Goal: Transaction & Acquisition: Purchase product/service

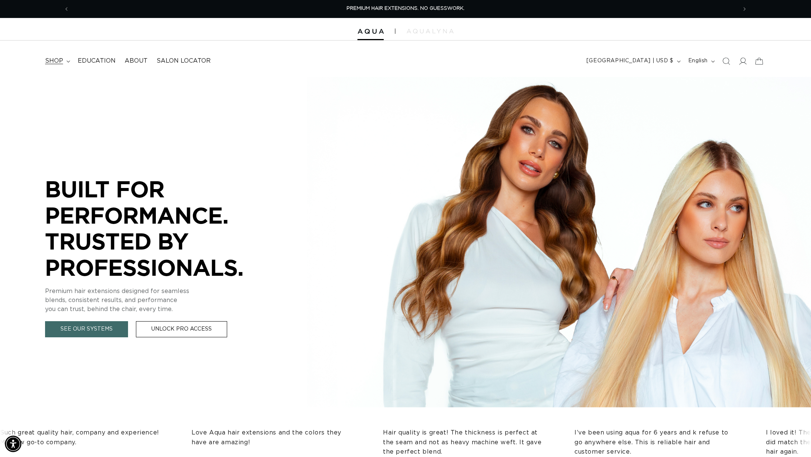
click at [53, 54] on summary "shop" at bounding box center [57, 61] width 33 height 17
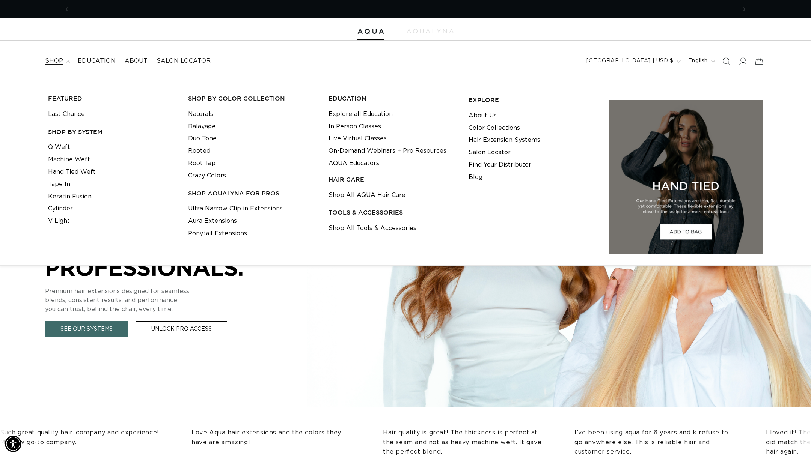
scroll to position [0, 667]
click at [75, 162] on link "Machine Weft" at bounding box center [69, 160] width 42 height 12
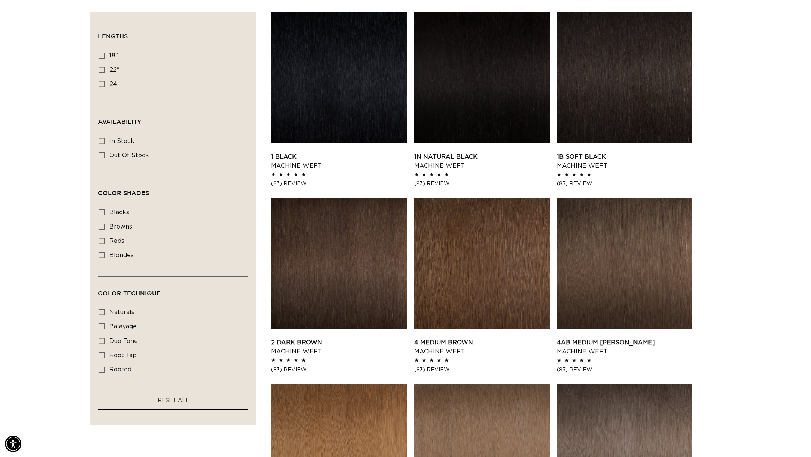
scroll to position [0, 1335]
click at [118, 345] on span "duo tone" at bounding box center [123, 341] width 29 height 7
click at [105, 344] on input "duo tone duo tone (5 products)" at bounding box center [102, 341] width 6 height 6
checkbox input "true"
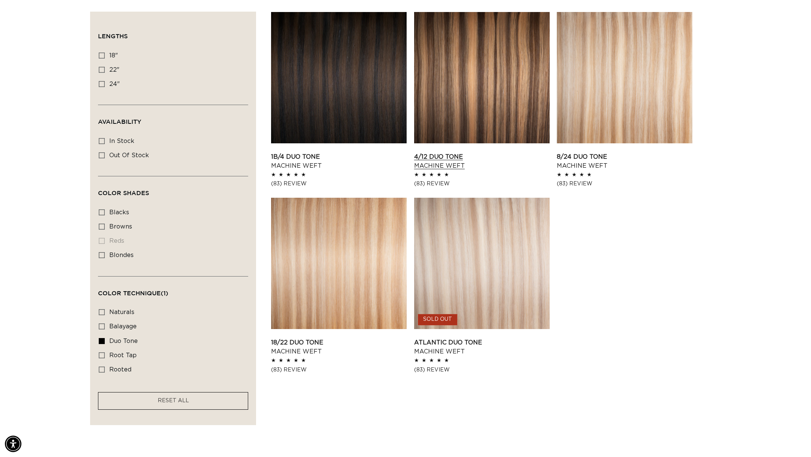
scroll to position [0, 1335]
click at [522, 152] on link "4/12 Duo Tone Machine Weft" at bounding box center [482, 161] width 136 height 18
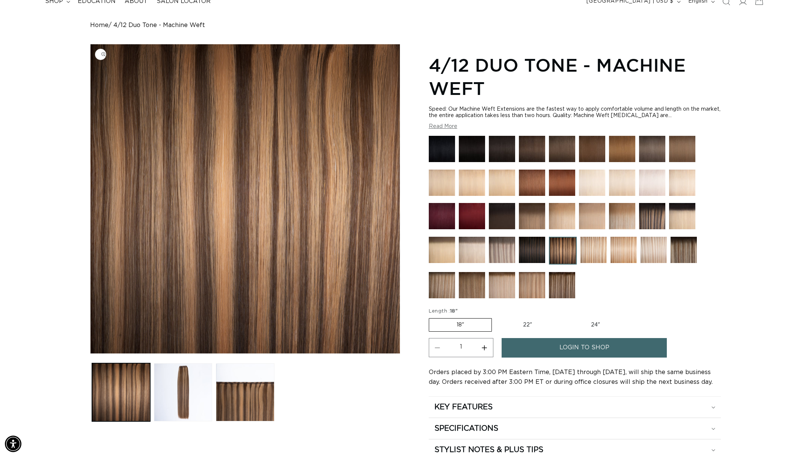
scroll to position [0, 1335]
click at [570, 290] on img at bounding box center [562, 285] width 26 height 26
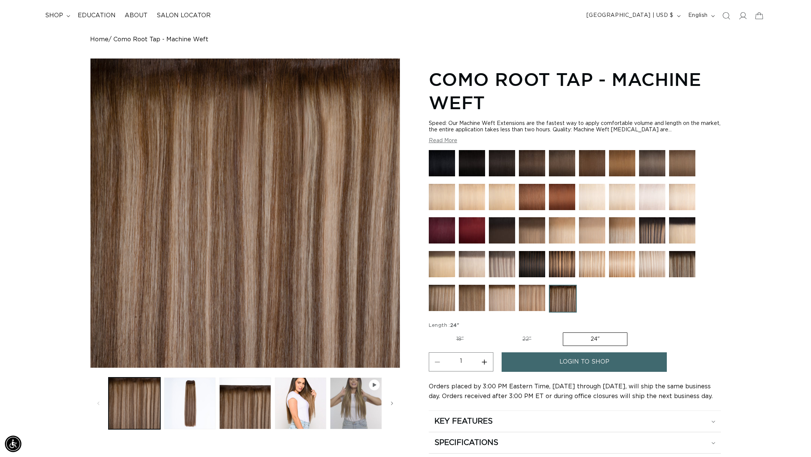
scroll to position [0, 1335]
click at [520, 345] on label "22" Variant sold out or unavailable" at bounding box center [527, 339] width 64 height 13
click at [495, 332] on input "22" Variant sold out or unavailable" at bounding box center [495, 331] width 0 height 0
radio input "true"
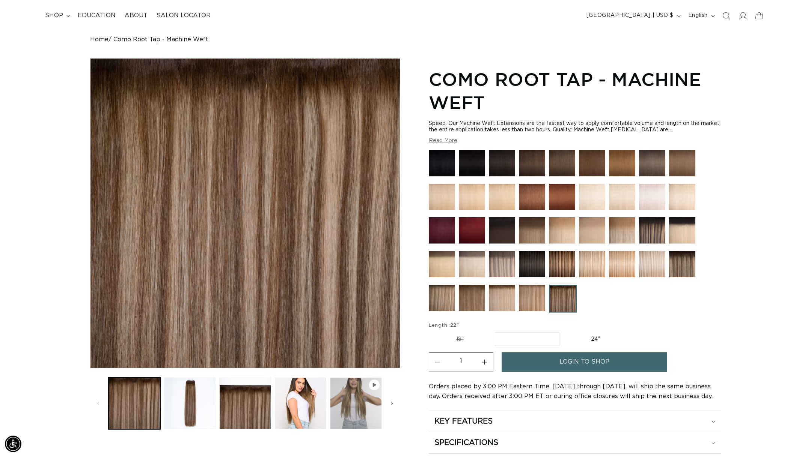
click at [532, 331] on fieldset "Length : 22" 18" Variant sold out or unavailable 22" Variant sold out or unavai…" at bounding box center [529, 334] width 200 height 25
click at [532, 336] on label "22" Variant sold out or unavailable" at bounding box center [527, 340] width 65 height 14
click at [495, 332] on input "22" Variant sold out or unavailable" at bounding box center [495, 331] width 0 height 0
click at [466, 286] on img at bounding box center [472, 298] width 26 height 26
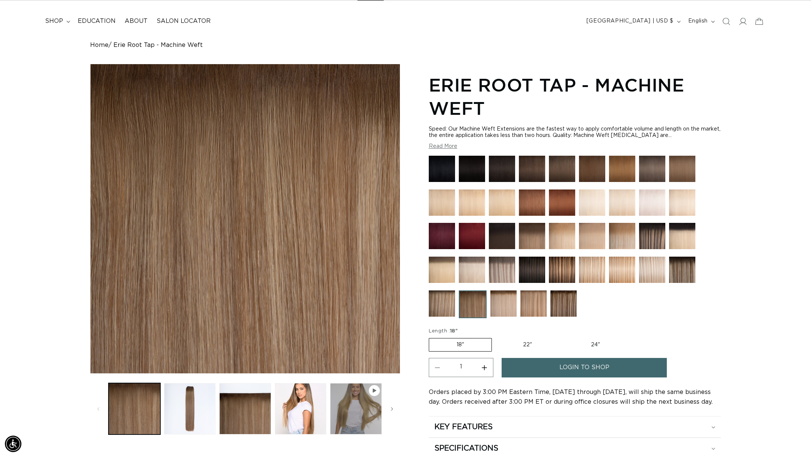
scroll to position [0, 667]
click at [511, 271] on img at bounding box center [502, 270] width 26 height 26
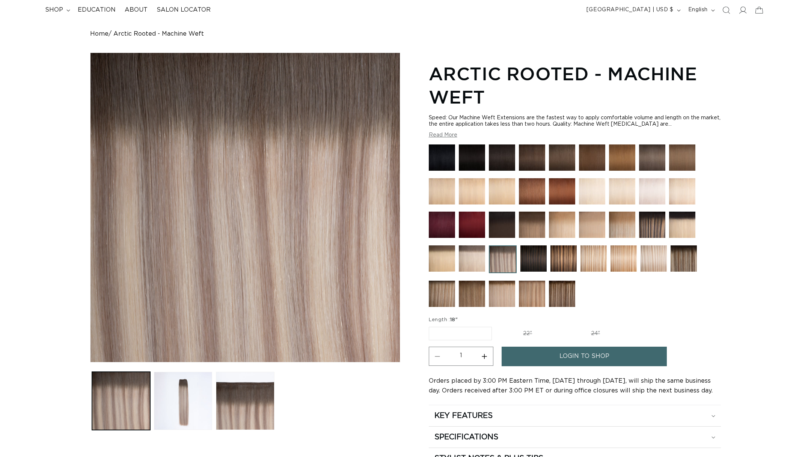
click at [464, 294] on img at bounding box center [472, 294] width 26 height 26
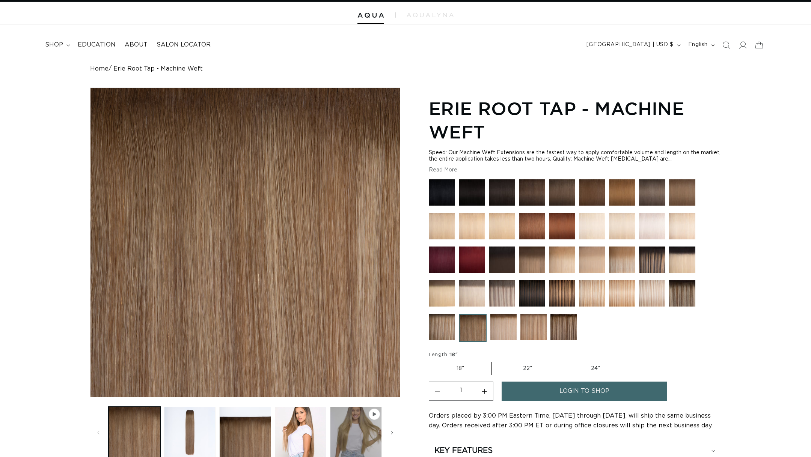
click at [444, 320] on img at bounding box center [442, 327] width 26 height 26
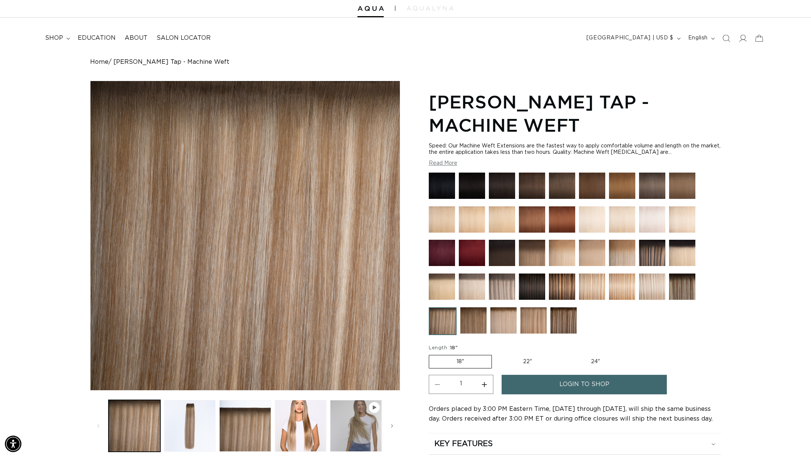
click at [692, 284] on img at bounding box center [682, 287] width 26 height 26
click at [63, 38] on summary "shop" at bounding box center [57, 38] width 33 height 17
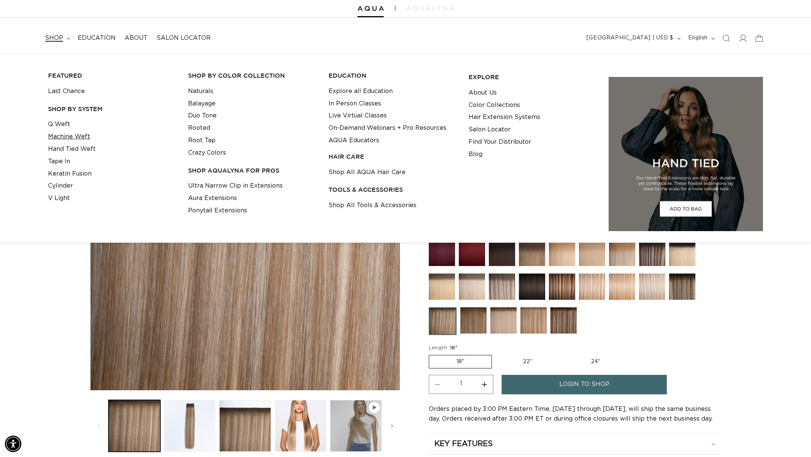
click at [78, 140] on link "Machine Weft" at bounding box center [69, 137] width 42 height 12
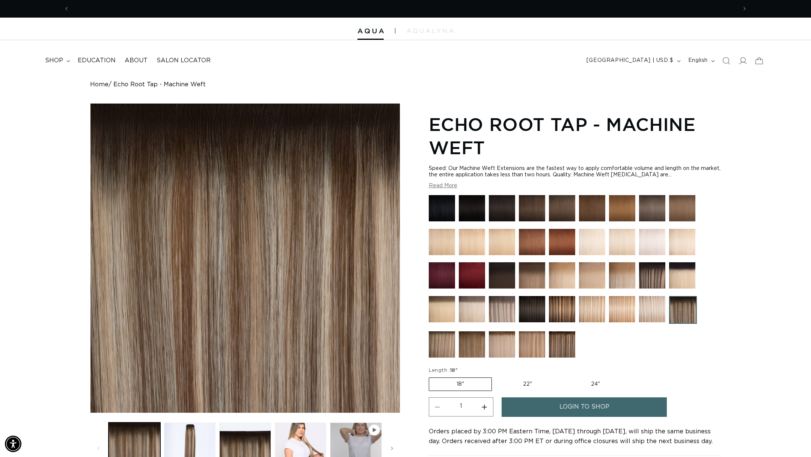
scroll to position [0, 1335]
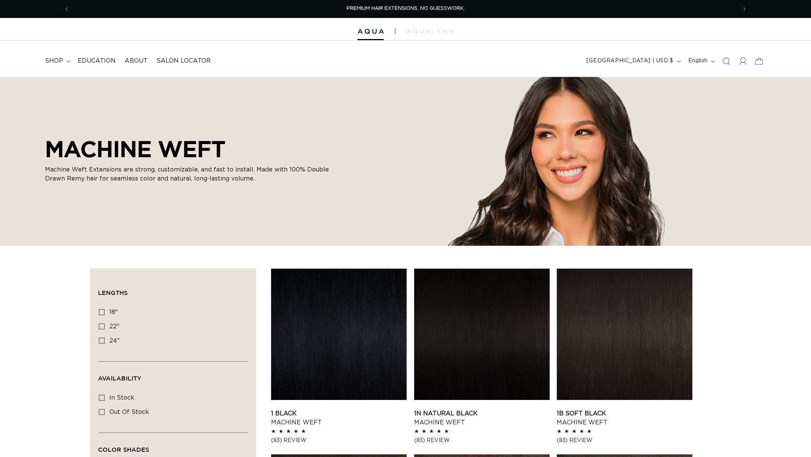
scroll to position [133, 0]
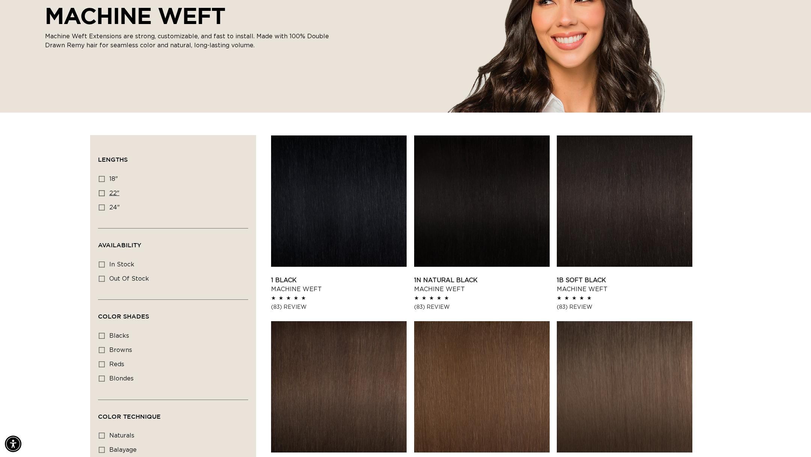
click at [102, 195] on icon at bounding box center [102, 193] width 6 height 6
click at [102, 195] on input "22" 22" (33 products)" at bounding box center [102, 193] width 6 height 6
checkbox input "true"
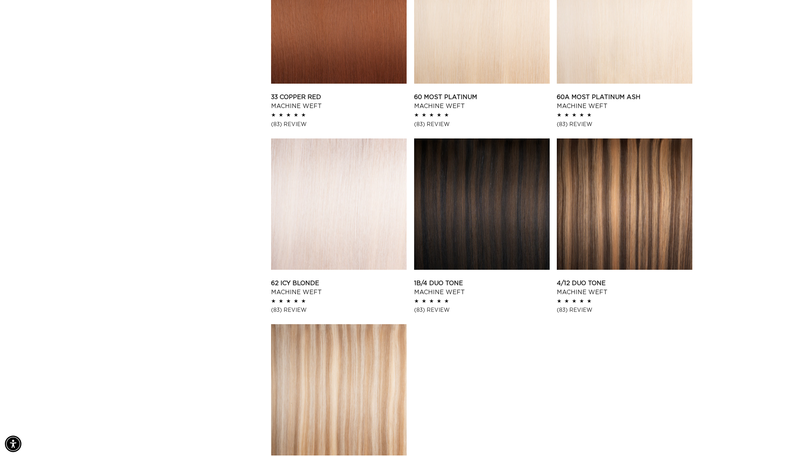
scroll to position [0, 1335]
click at [660, 279] on link "4/12 Duo Tone Machine Weft" at bounding box center [625, 288] width 136 height 18
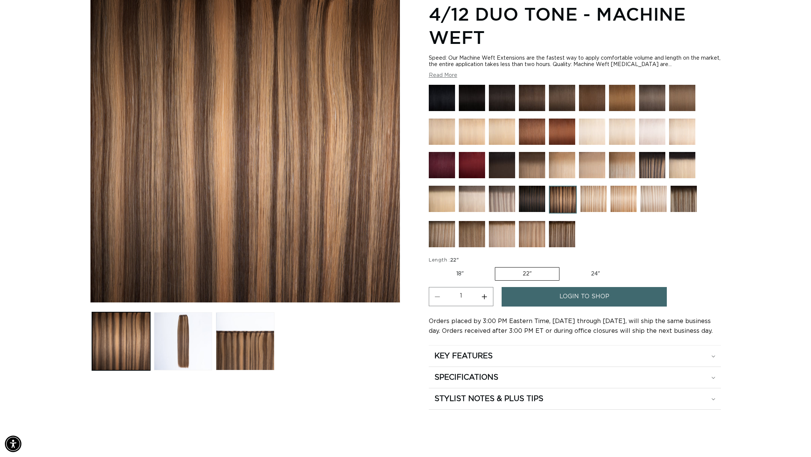
scroll to position [88, 0]
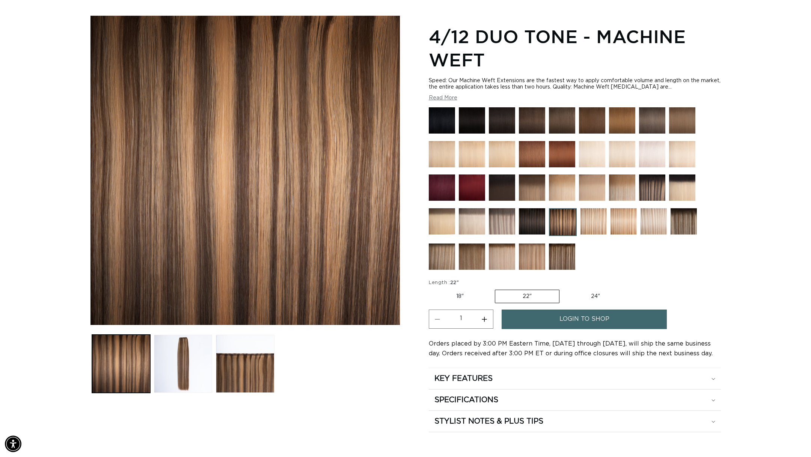
click at [620, 312] on link "login to shop" at bounding box center [584, 319] width 165 height 19
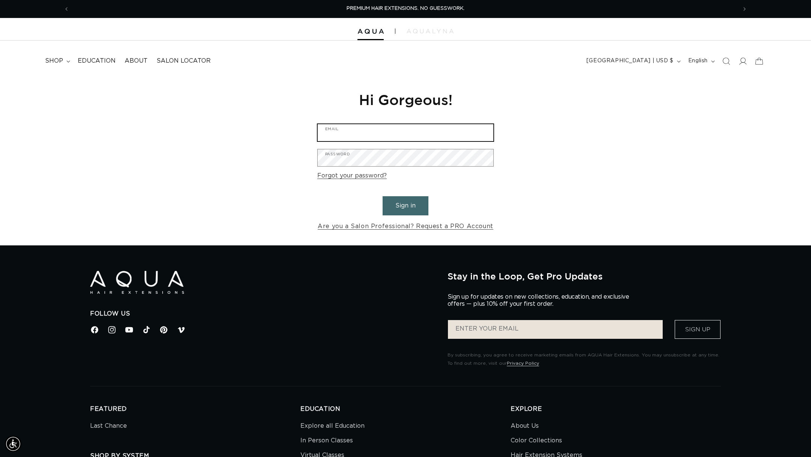
type input "[EMAIL_ADDRESS][DOMAIN_NAME]"
click at [418, 202] on button "Sign in" at bounding box center [406, 205] width 46 height 19
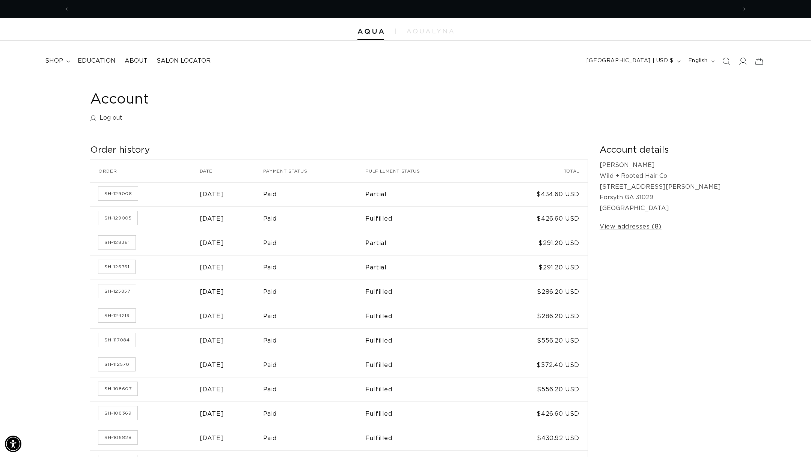
scroll to position [0, 667]
click at [57, 64] on span "shop" at bounding box center [54, 61] width 18 height 8
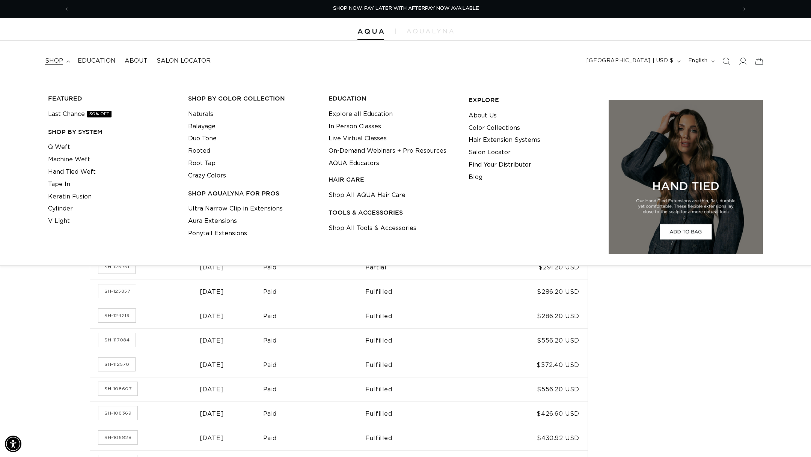
click at [77, 163] on link "Machine Weft" at bounding box center [69, 160] width 42 height 12
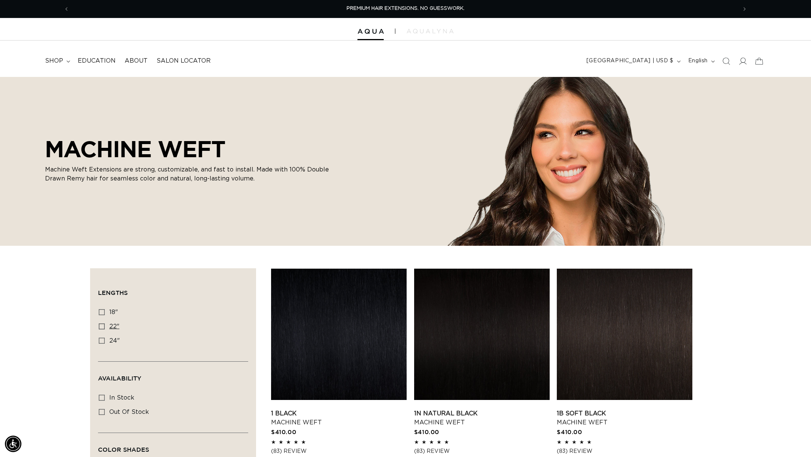
click at [104, 325] on label "22" 22" (33 products)" at bounding box center [171, 327] width 144 height 14
click at [104, 325] on input "22" 22" (33 products)" at bounding box center [102, 327] width 6 height 6
checkbox input "true"
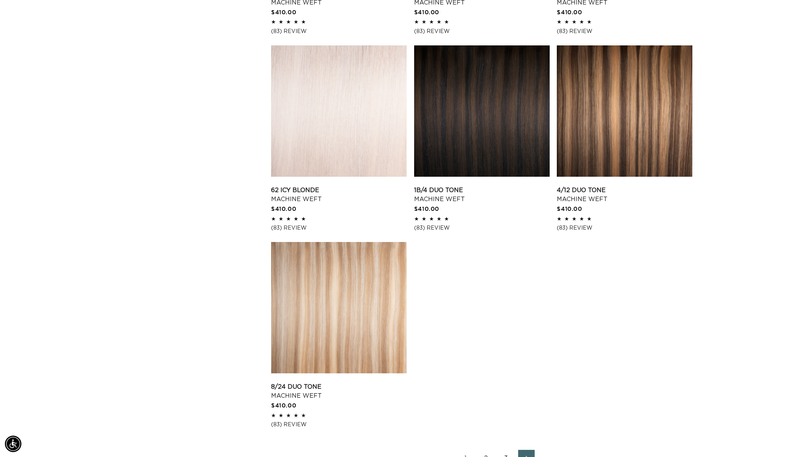
scroll to position [0, 1335]
click at [660, 186] on link "4/12 Duo Tone Machine Weft" at bounding box center [625, 195] width 136 height 18
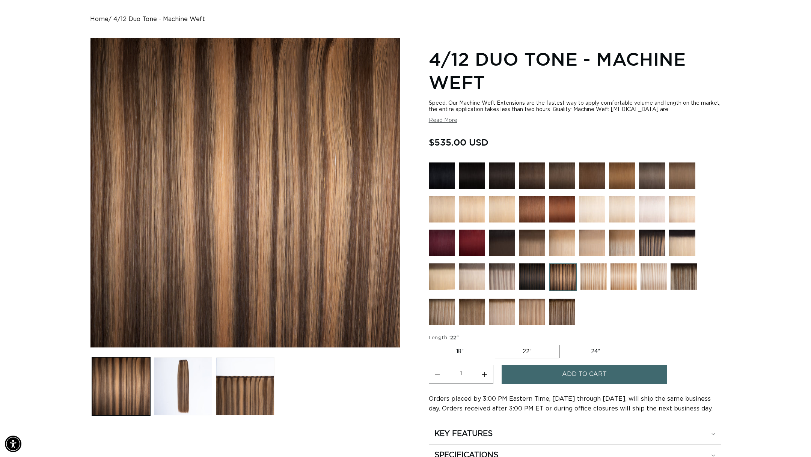
click at [555, 371] on button "Add to cart" at bounding box center [584, 374] width 165 height 19
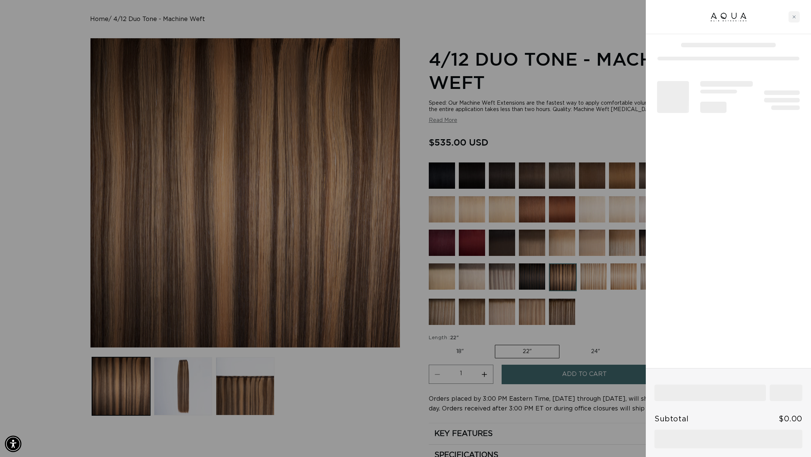
scroll to position [0, 667]
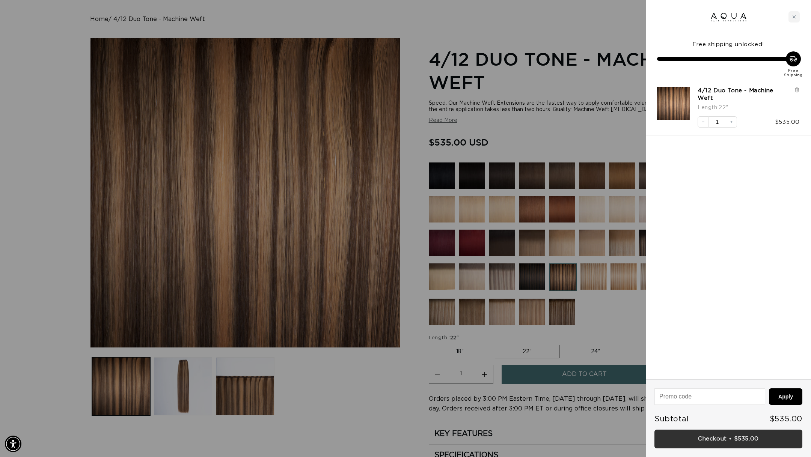
click at [712, 436] on link "Checkout • $535.00" at bounding box center [728, 439] width 148 height 19
